Goal: Information Seeking & Learning: Learn about a topic

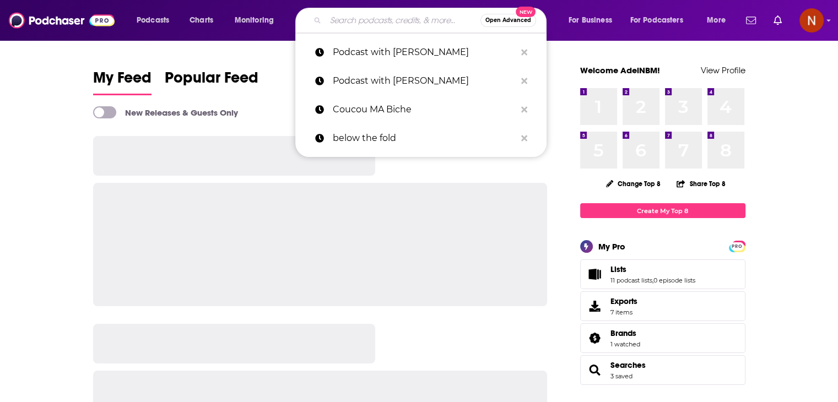
click at [385, 26] on input "Search podcasts, credits, & more..." at bounding box center [403, 21] width 155 height 18
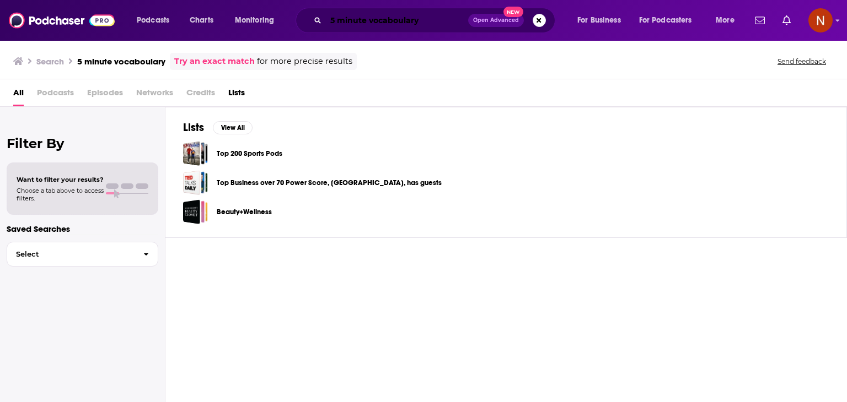
click at [433, 21] on input "5 minute vocaboulary" at bounding box center [397, 21] width 142 height 18
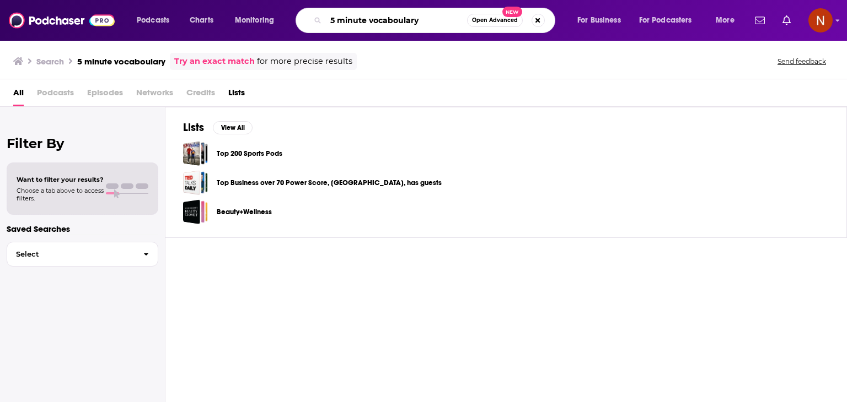
type input "5 minute vocaboulary"
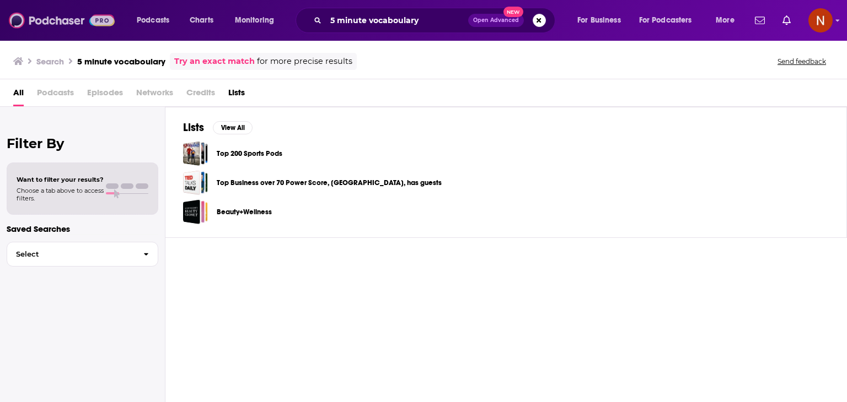
click at [48, 14] on img at bounding box center [62, 20] width 106 height 21
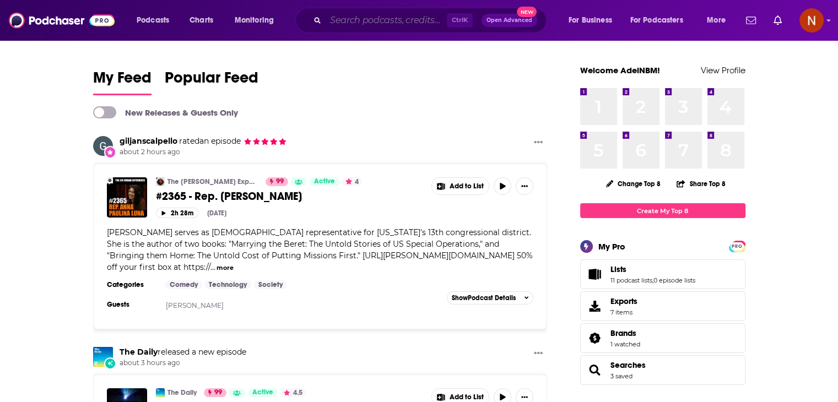
click at [389, 28] on input "Search podcasts, credits, & more..." at bounding box center [386, 21] width 121 height 18
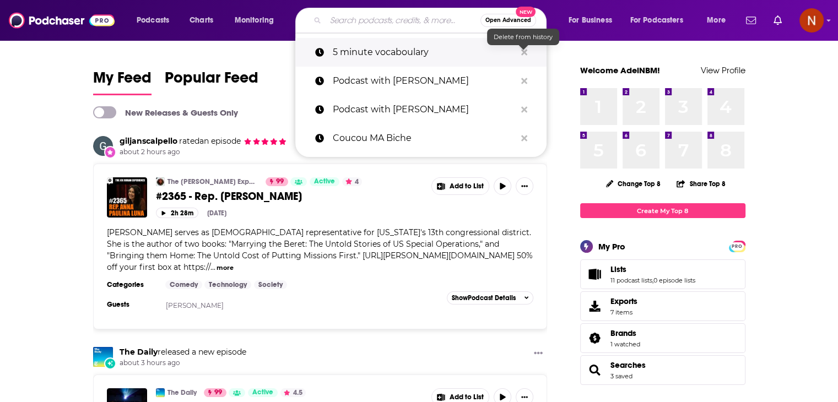
click at [522, 50] on icon "Search podcasts, credits, & more..." at bounding box center [525, 52] width 6 height 6
click at [522, 53] on icon "Search podcasts, credits, & more..." at bounding box center [525, 52] width 6 height 6
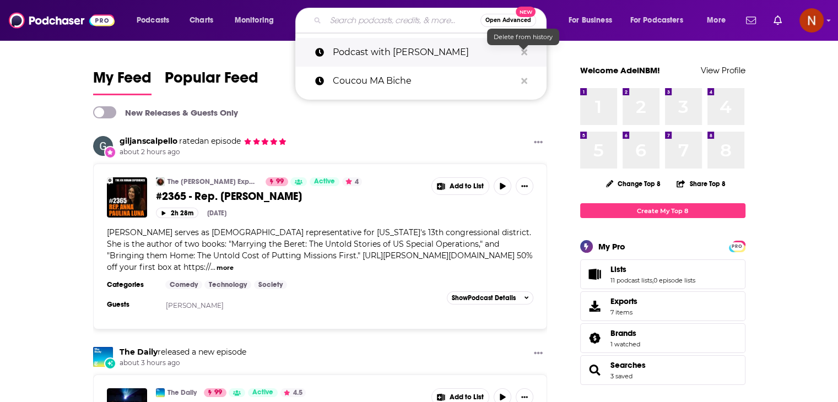
click at [522, 53] on icon "Search podcasts, credits, & more..." at bounding box center [525, 52] width 6 height 6
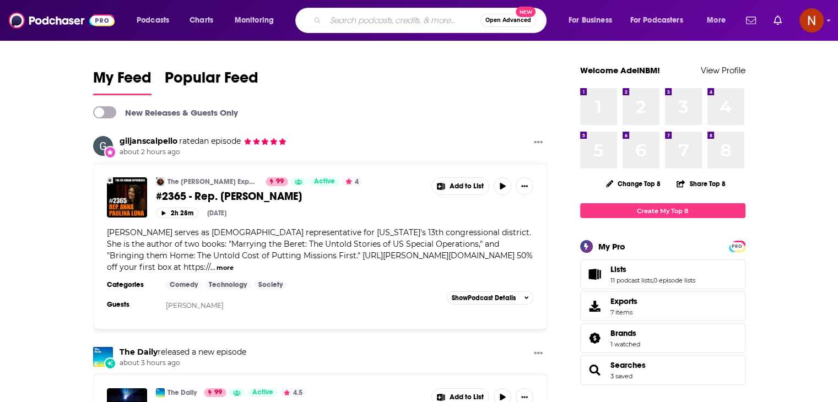
click at [380, 21] on input "Search podcasts, credits, & more..." at bounding box center [403, 21] width 155 height 18
type input "5 minute english talk"
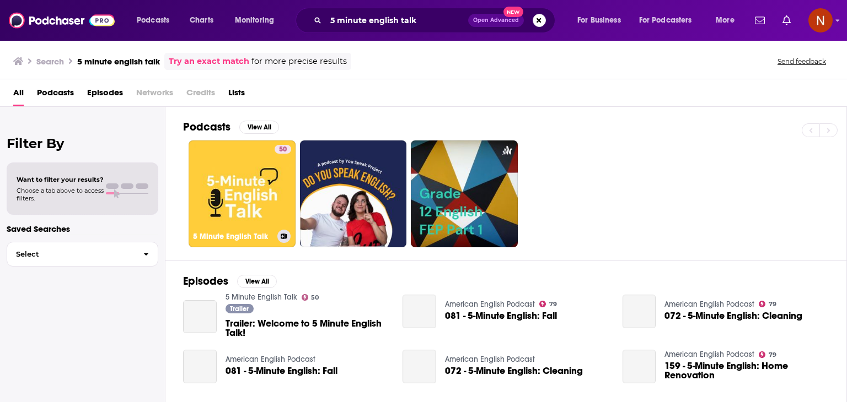
click at [219, 179] on link "50 5 Minute English Talk" at bounding box center [242, 194] width 107 height 107
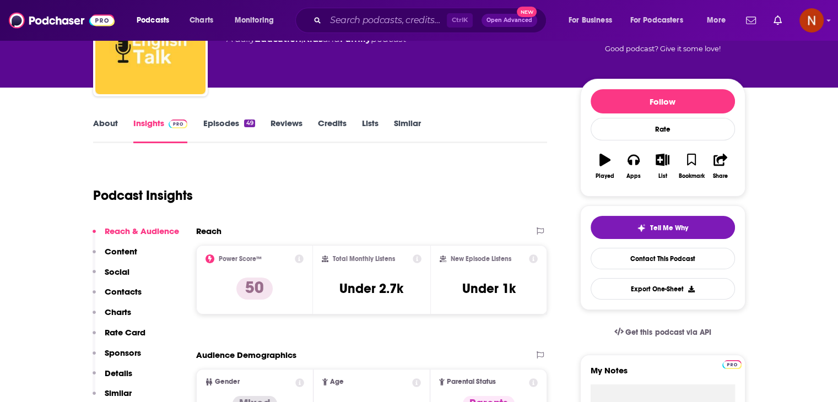
scroll to position [136, 0]
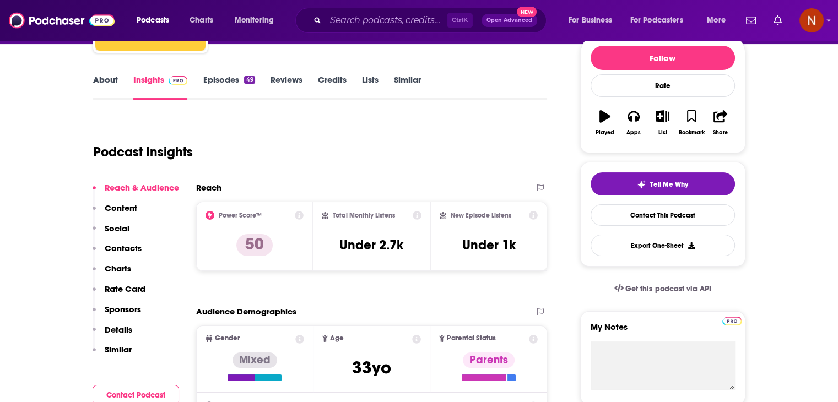
click at [299, 217] on icon at bounding box center [299, 215] width 9 height 9
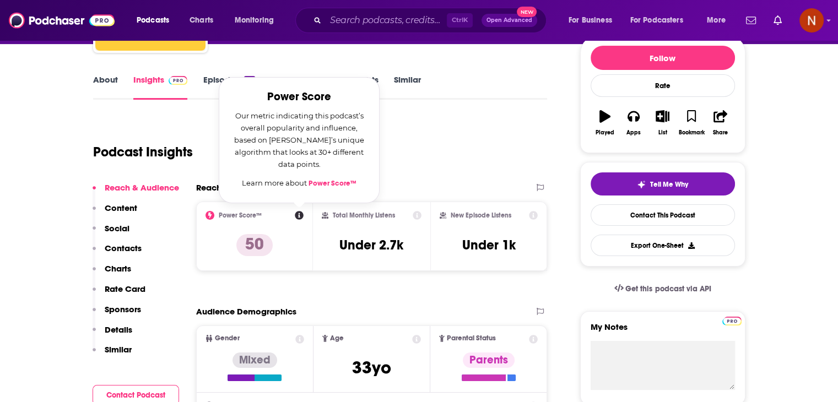
click at [325, 179] on link "Power Score™" at bounding box center [333, 183] width 48 height 9
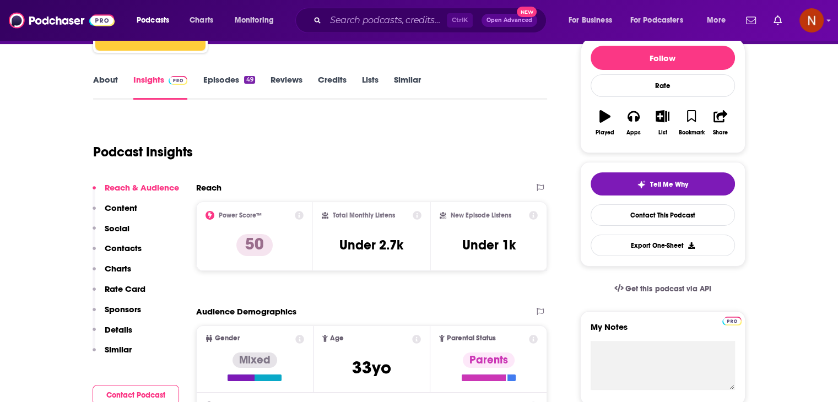
click at [459, 148] on div "Podcast Insights" at bounding box center [316, 145] width 446 height 56
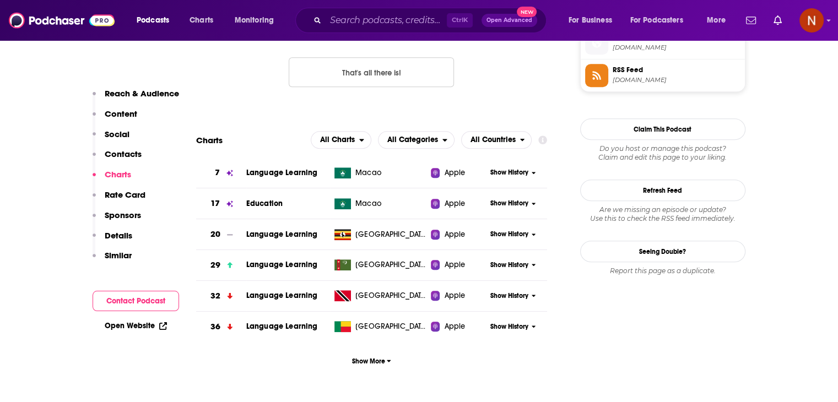
scroll to position [928, 0]
click at [398, 367] on button "Show More" at bounding box center [372, 362] width 352 height 20
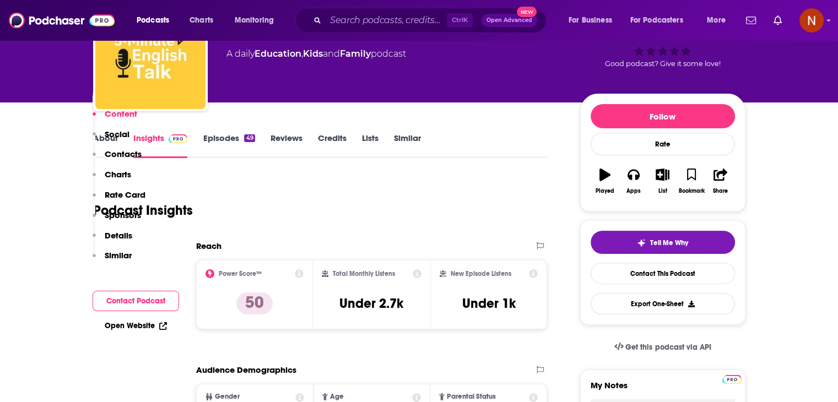
scroll to position [0, 0]
